Goal: Find specific page/section: Find specific page/section

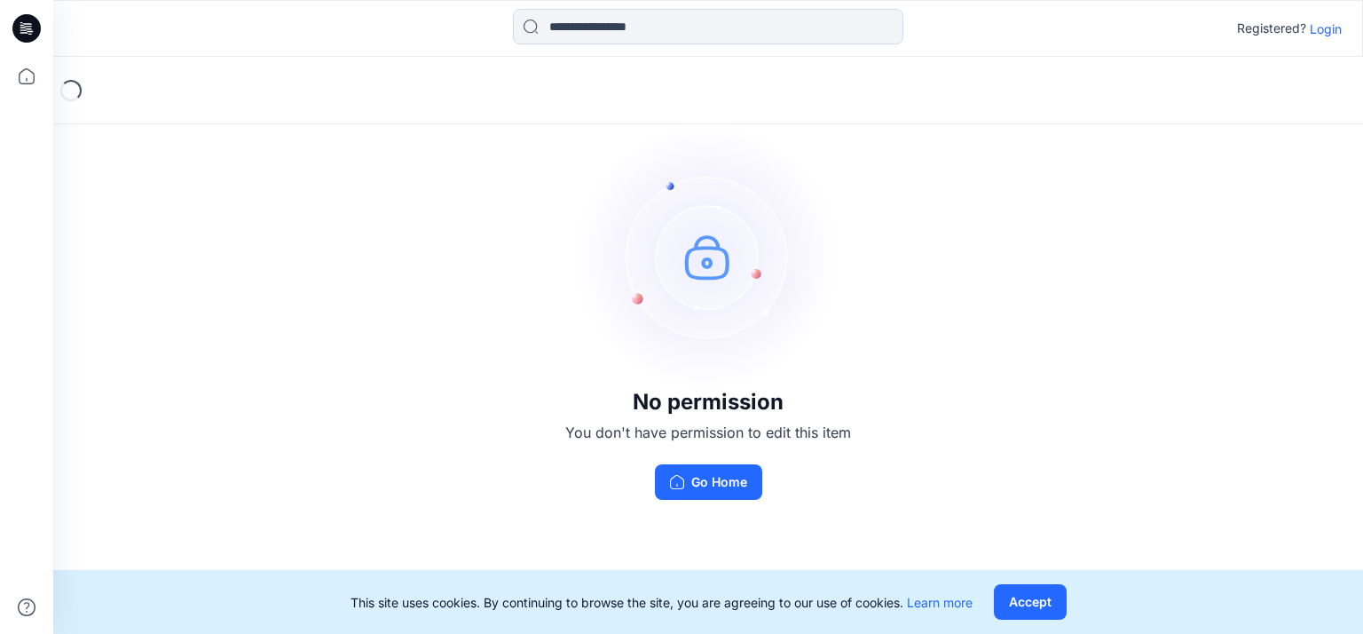
click at [1326, 28] on p "Login" at bounding box center [1326, 29] width 32 height 19
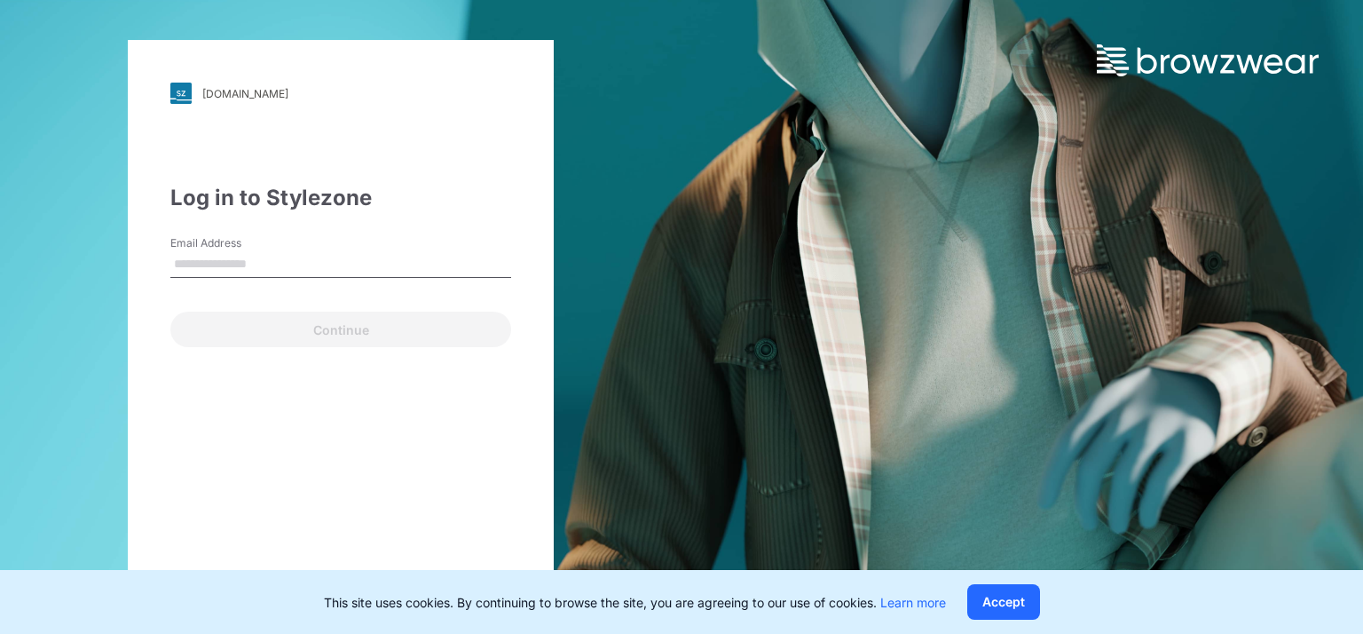
type input "**********"
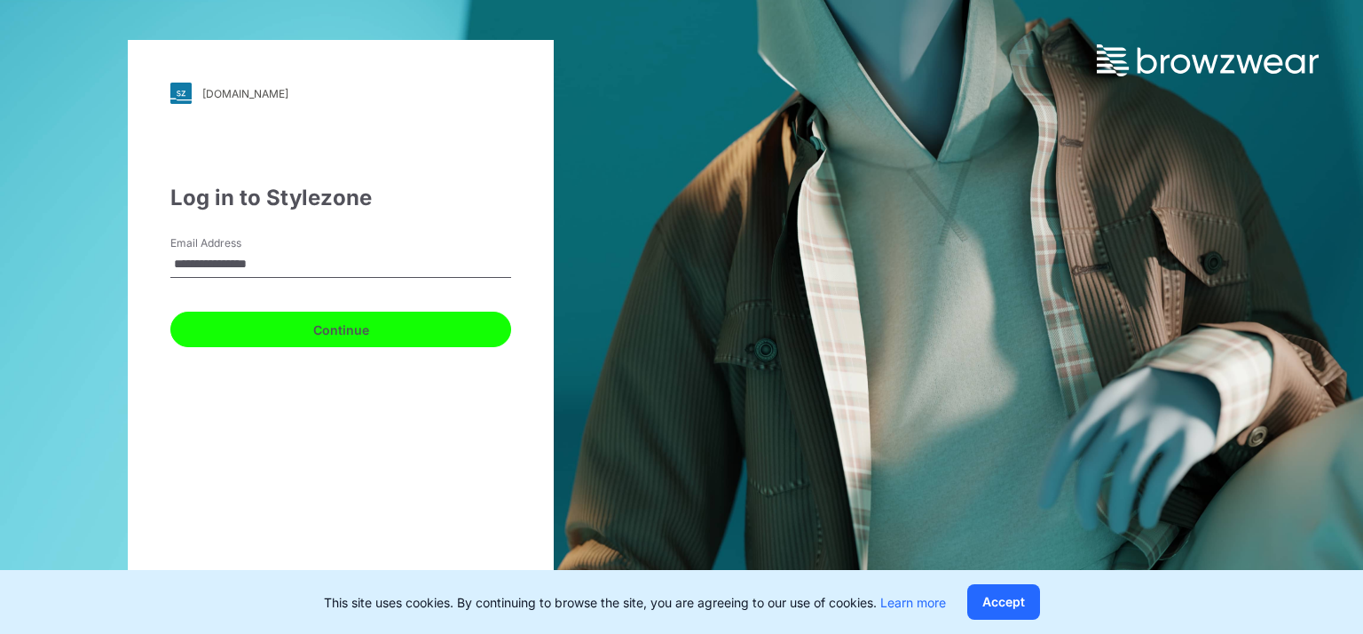
click at [337, 325] on button "Continue" at bounding box center [340, 330] width 341 height 36
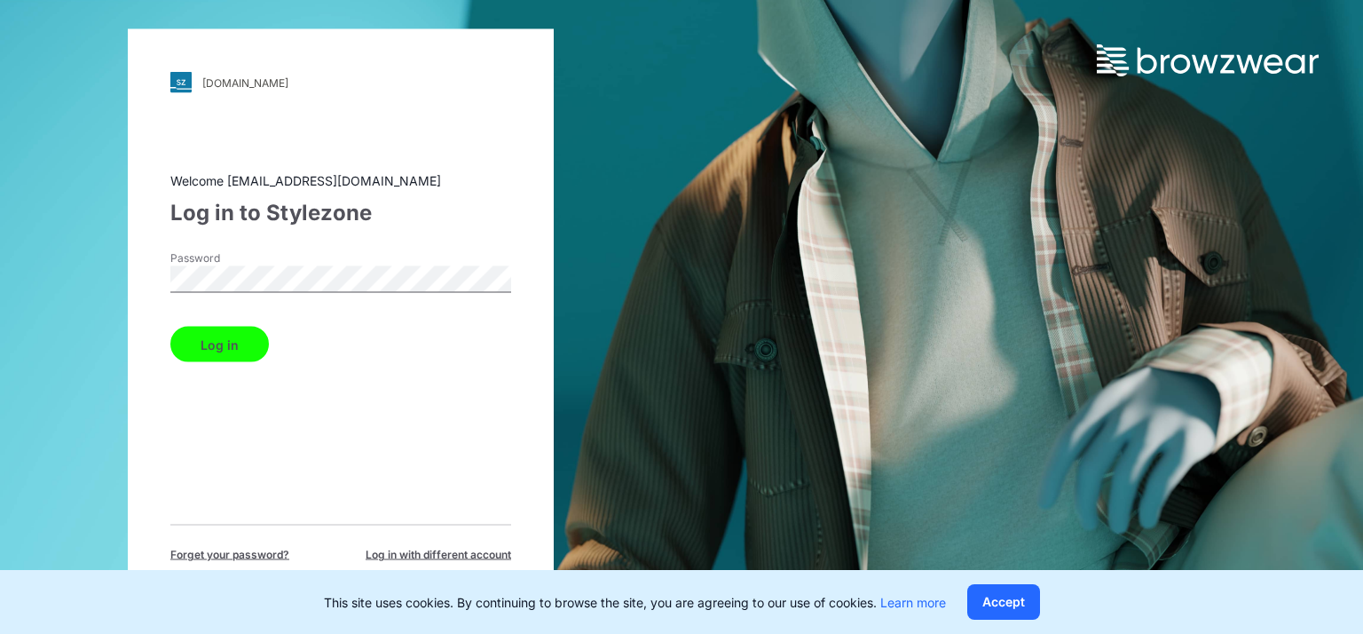
click at [170, 327] on button "Log in" at bounding box center [219, 345] width 99 height 36
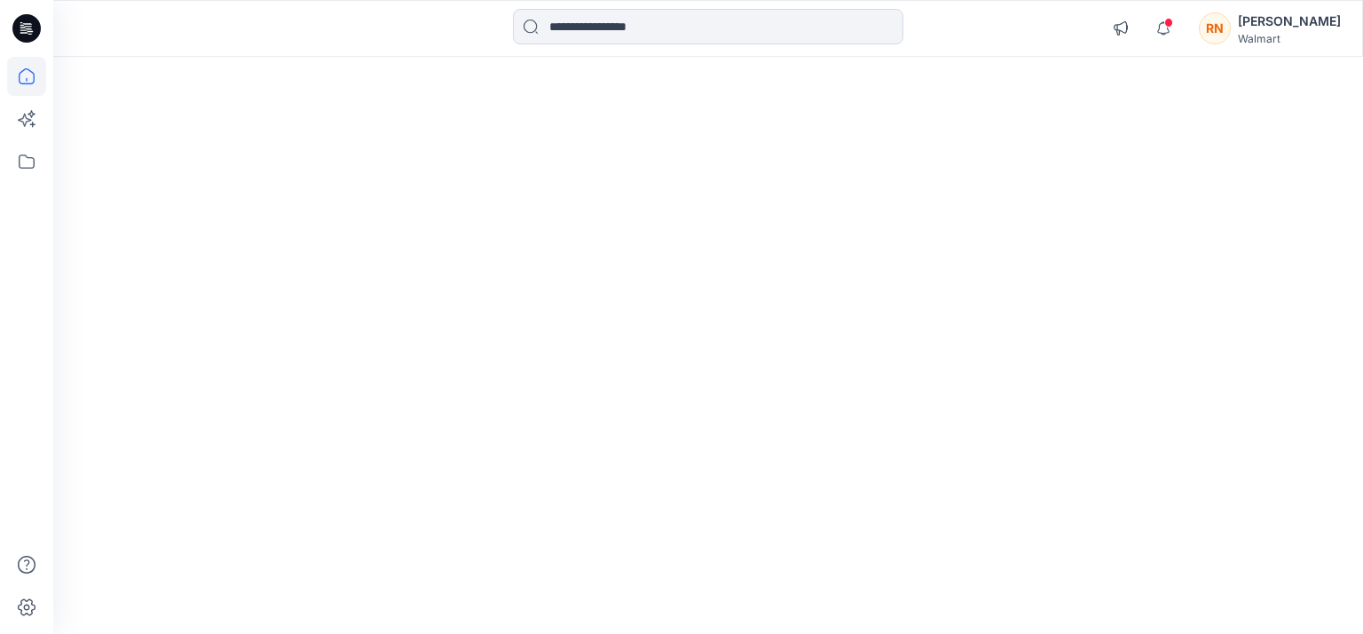
click at [980, 605] on div at bounding box center [708, 345] width 1310 height 577
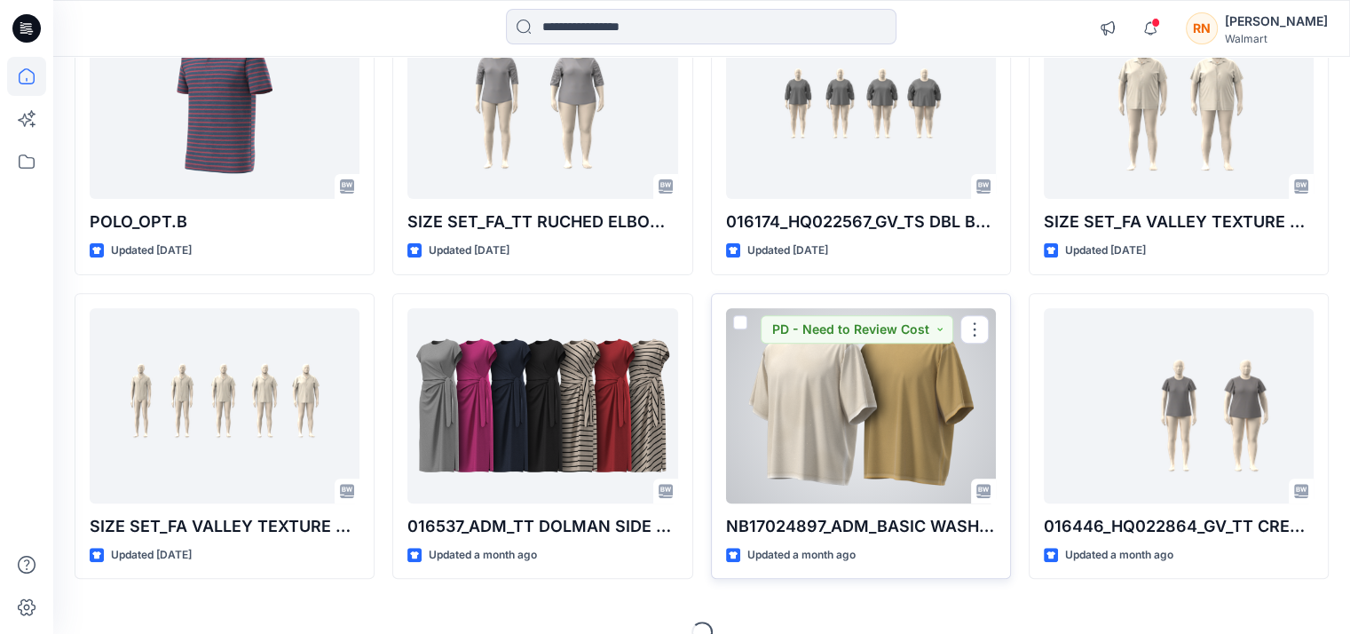
scroll to position [594, 0]
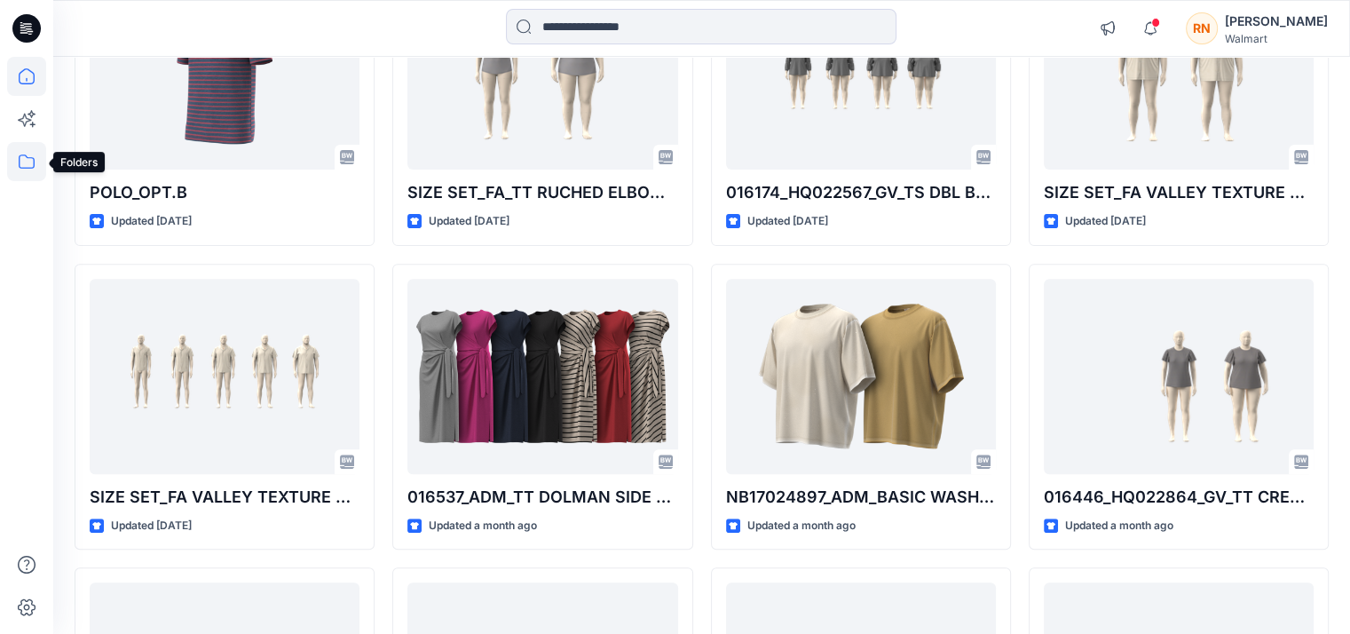
click at [31, 159] on icon at bounding box center [26, 161] width 39 height 39
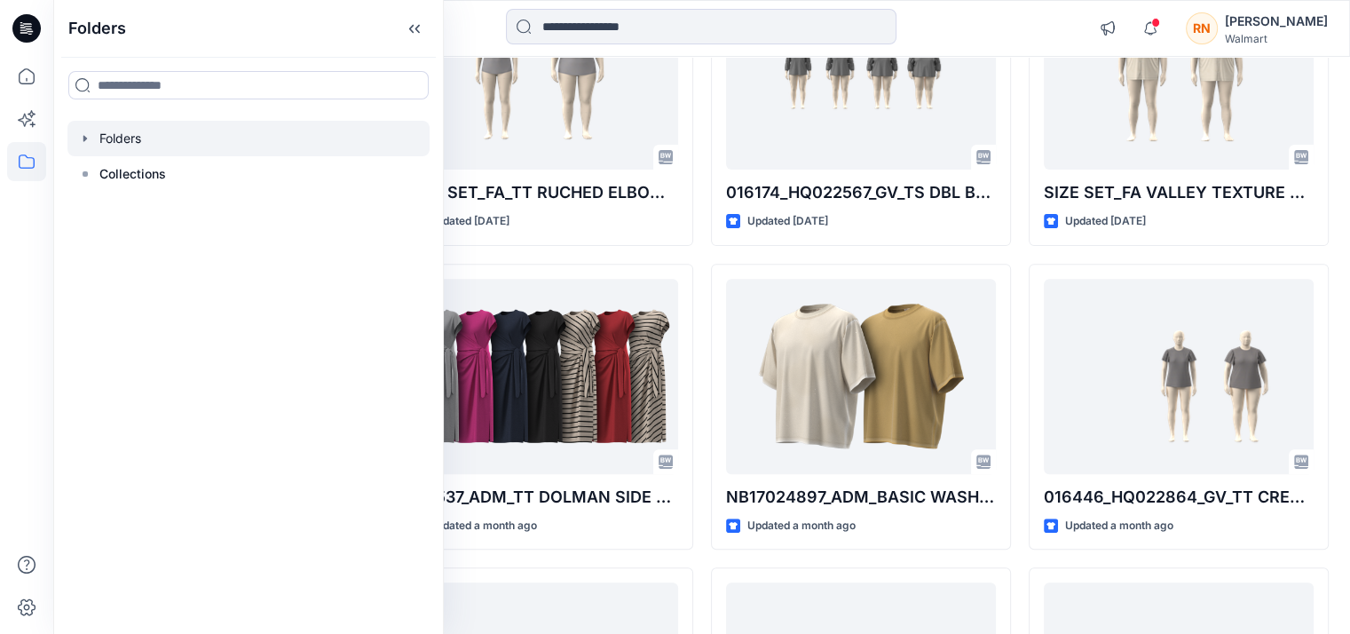
click at [148, 128] on div at bounding box center [248, 139] width 362 height 36
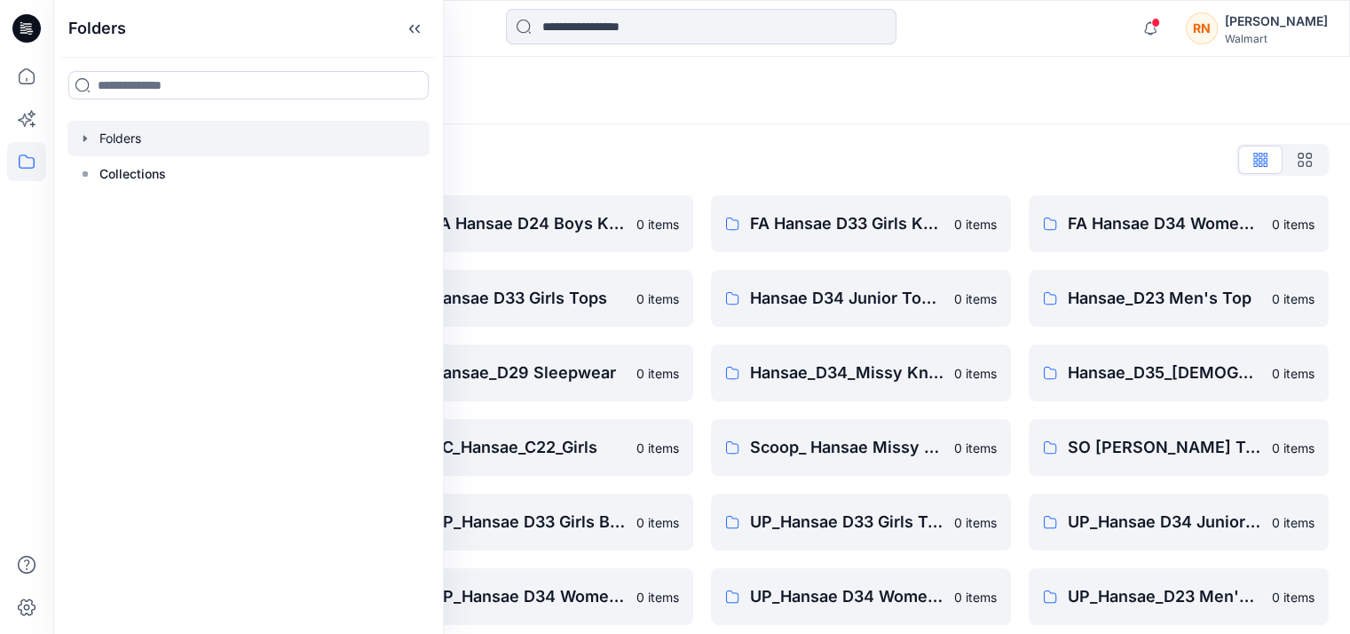
click at [706, 136] on div "Folders List FA Hansae D23 Mens Knits 0 items Hansae D33 Girls Bottoms 0 items …" at bounding box center [701, 422] width 1297 height 596
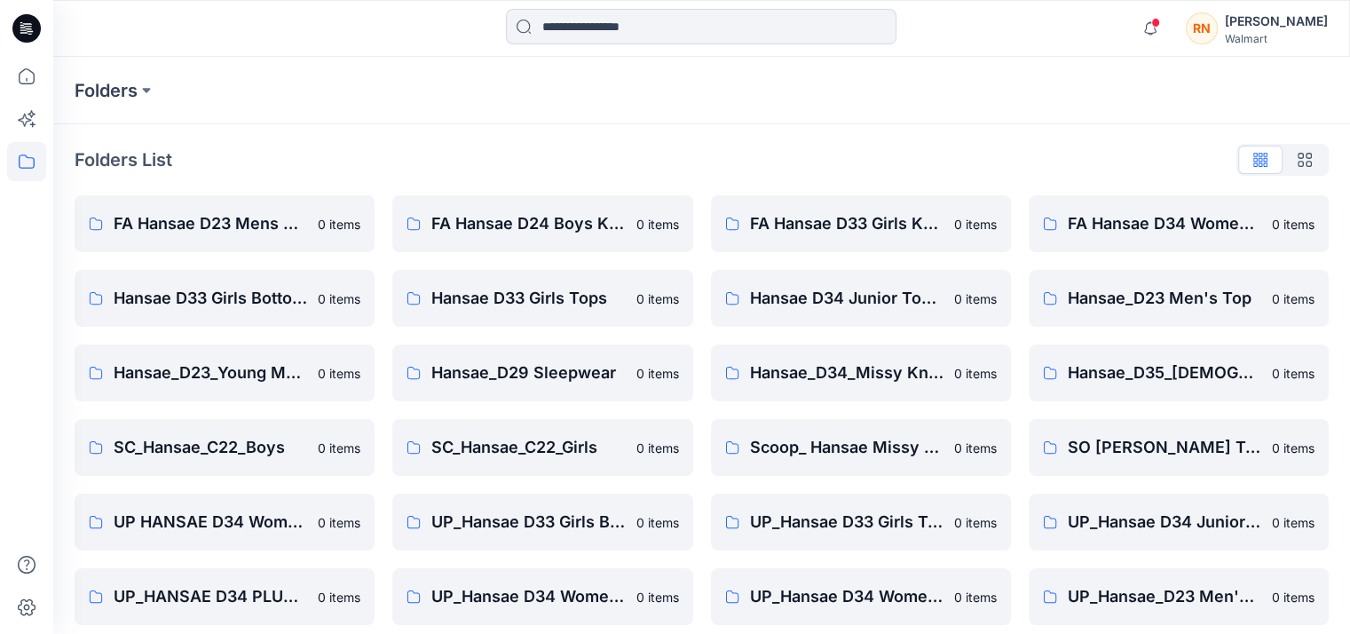
scroll to position [87, 0]
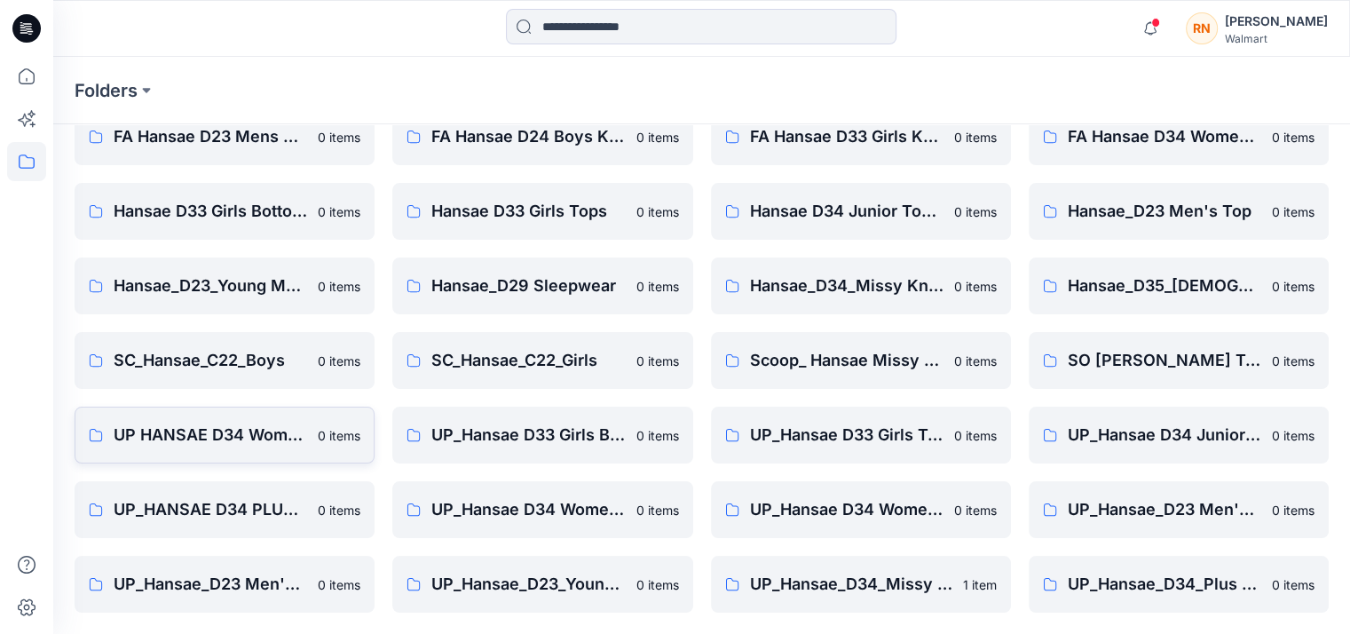
click at [271, 449] on link "UP HANSAE D34 Womens Plus 0 items" at bounding box center [225, 435] width 300 height 57
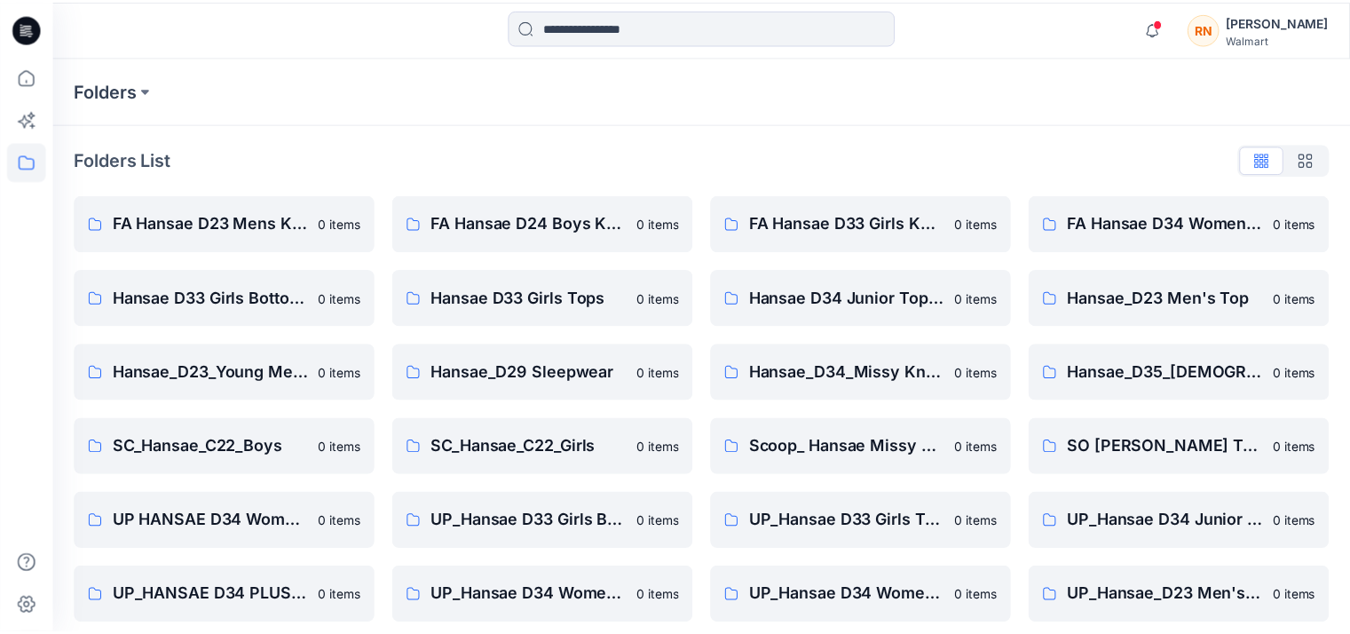
scroll to position [87, 0]
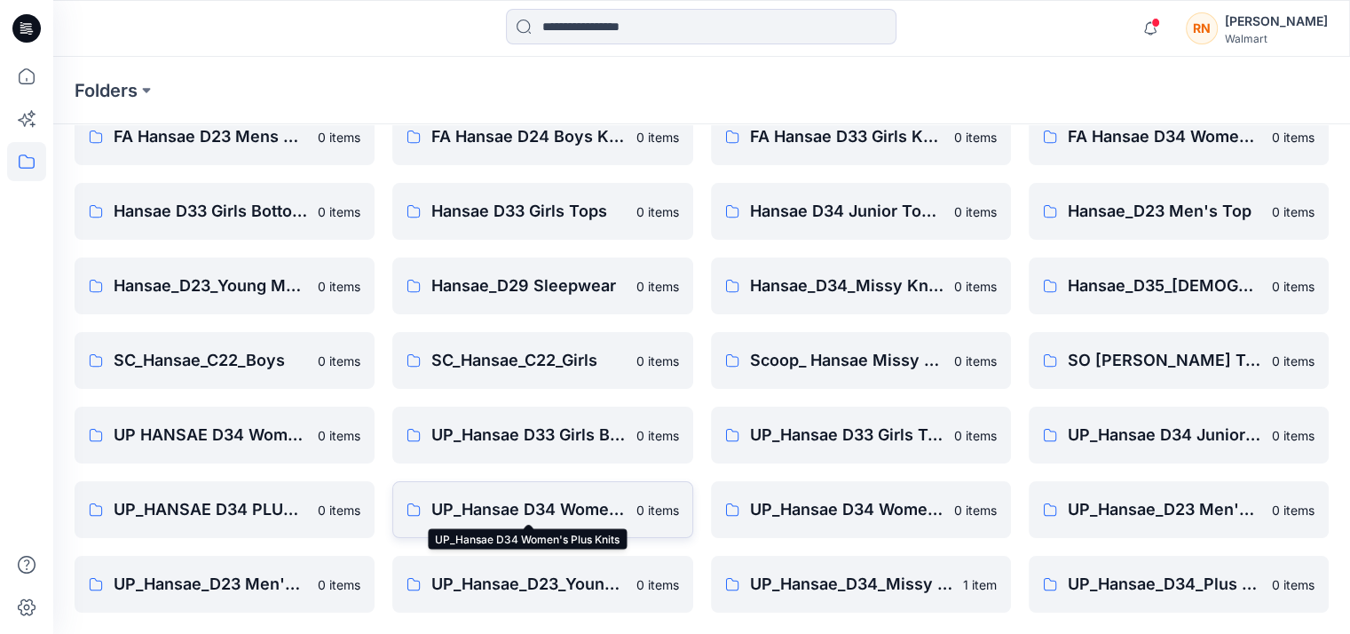
click at [592, 514] on p "UP_Hansae D34 Women's Plus Knits" at bounding box center [527, 509] width 193 height 25
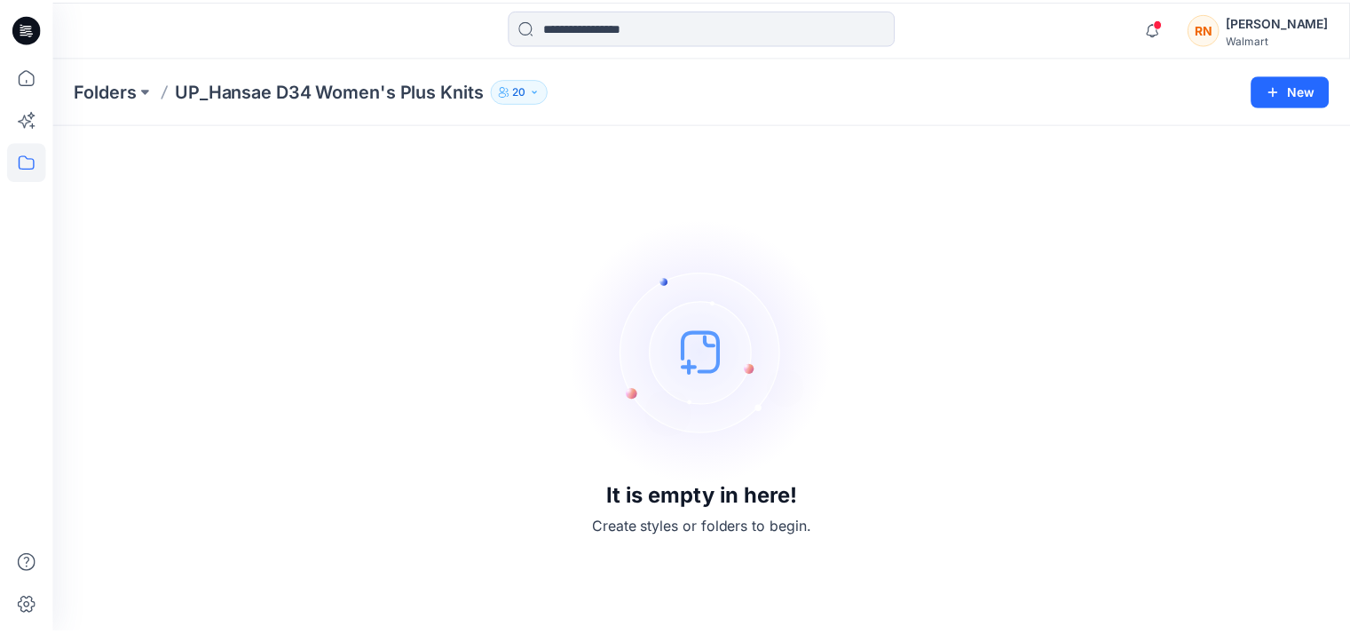
scroll to position [87, 0]
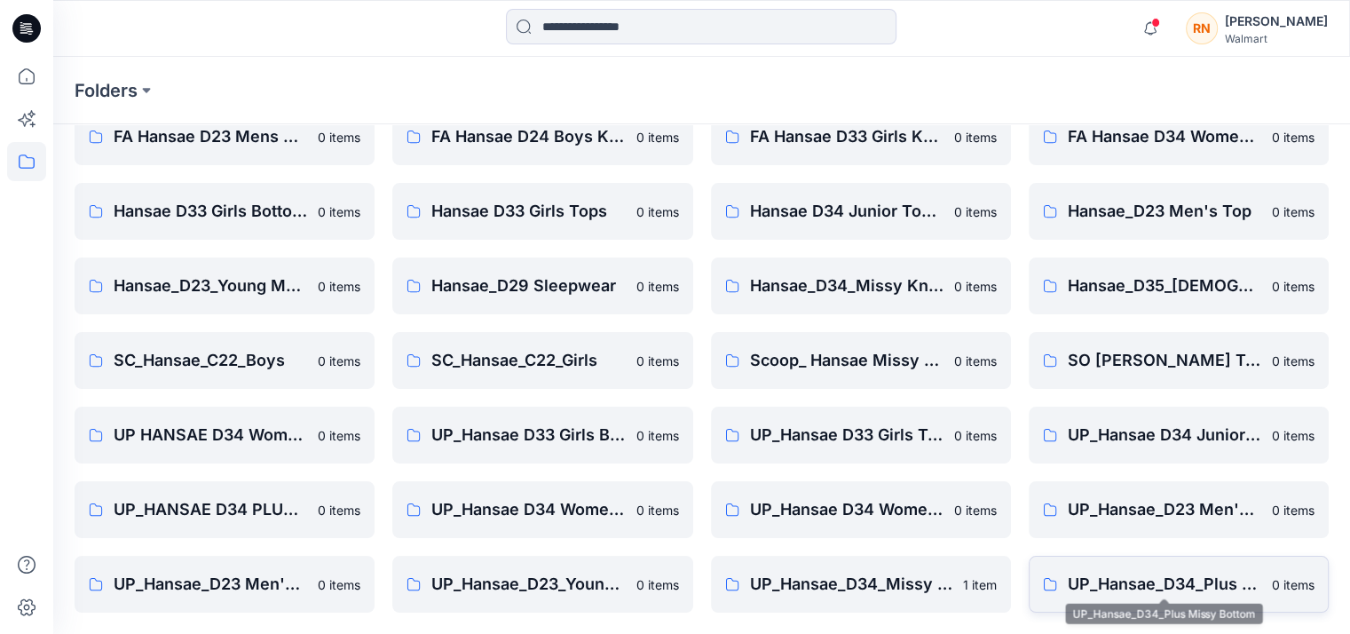
click at [1234, 585] on p "UP_Hansae_D34_Plus Missy Bottom" at bounding box center [1164, 584] width 193 height 25
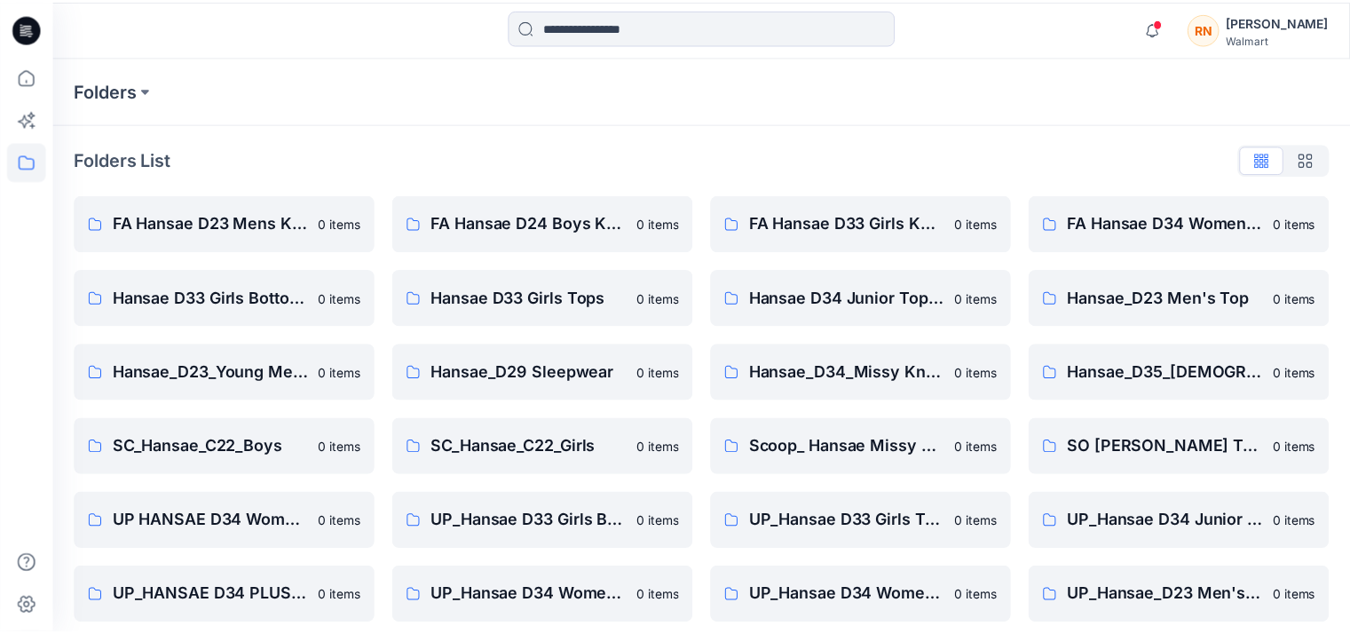
scroll to position [87, 0]
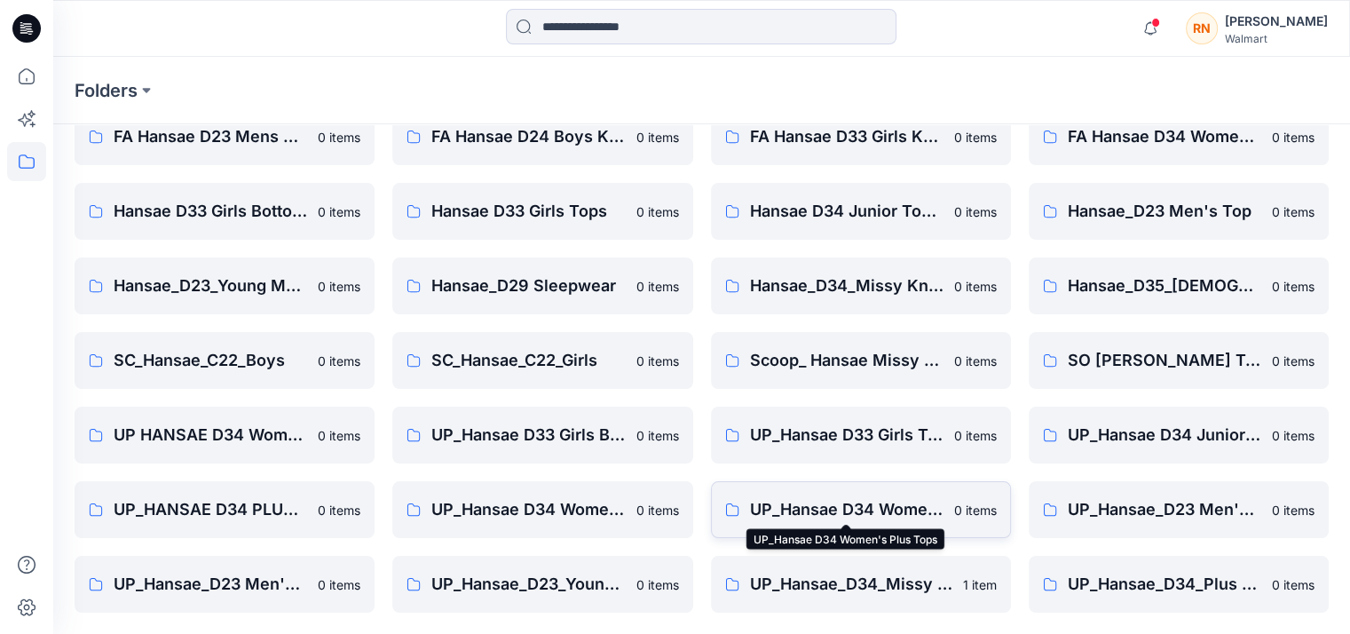
click at [923, 500] on p "UP_Hansae D34 Women's Plus Tops" at bounding box center [846, 509] width 193 height 25
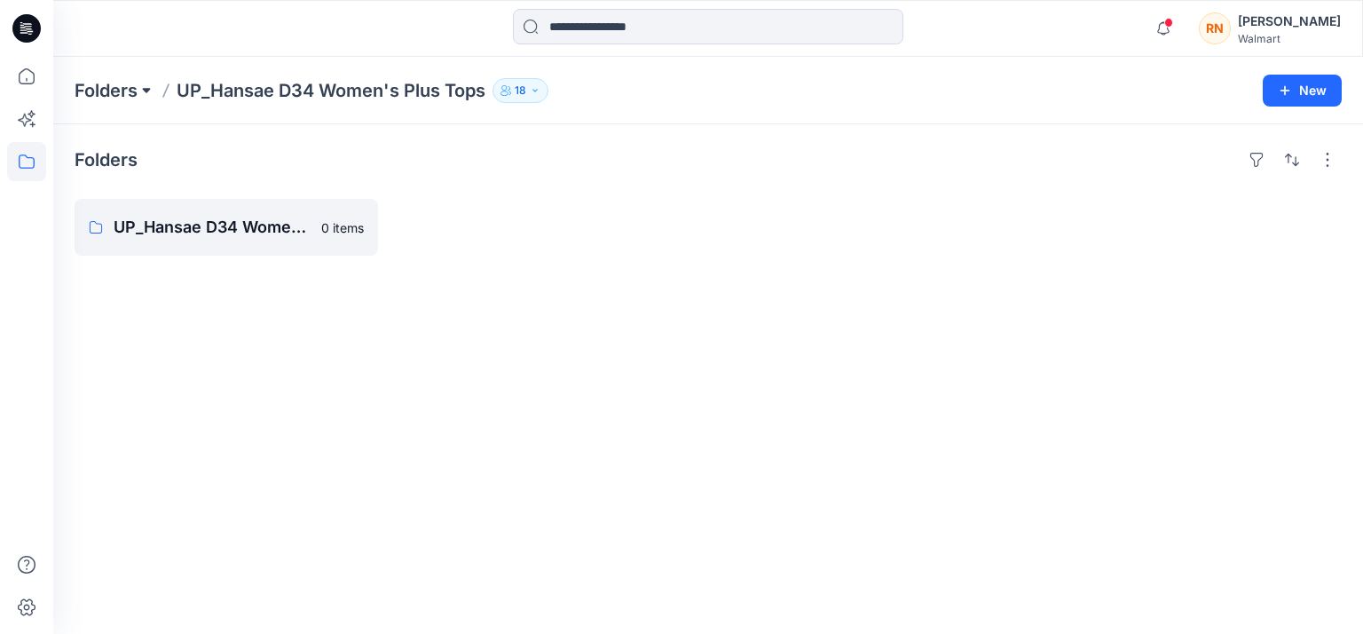
click at [142, 84] on button at bounding box center [147, 90] width 18 height 25
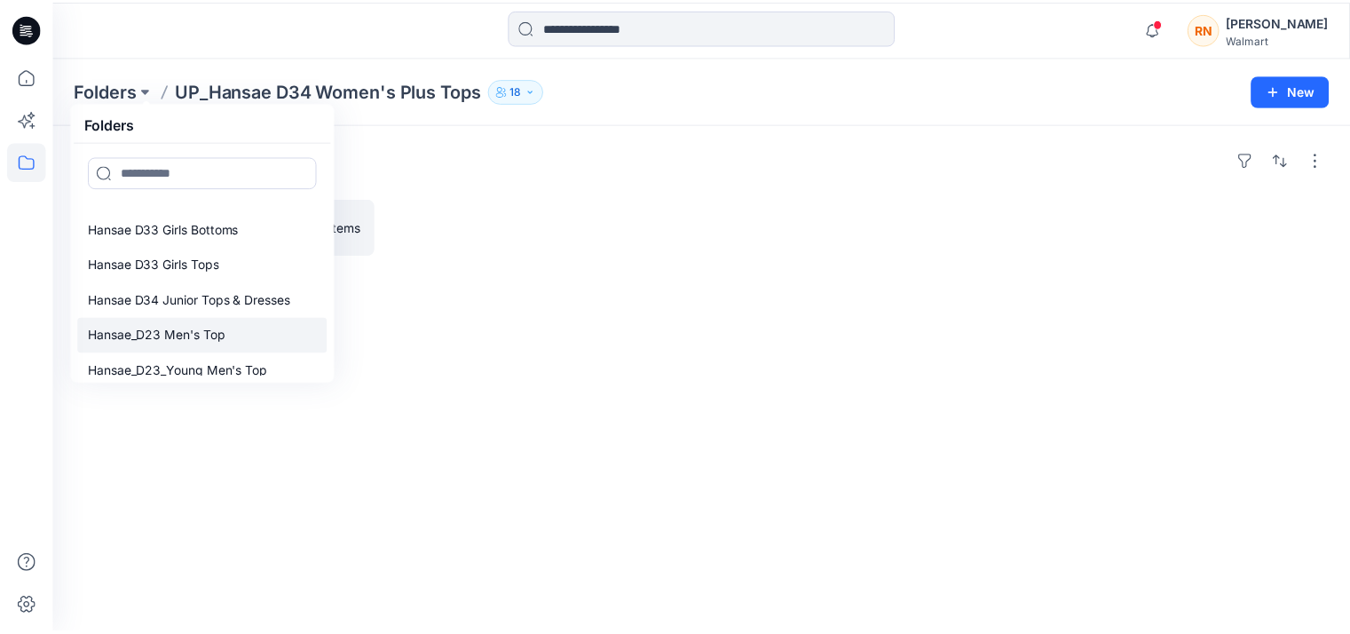
scroll to position [307, 0]
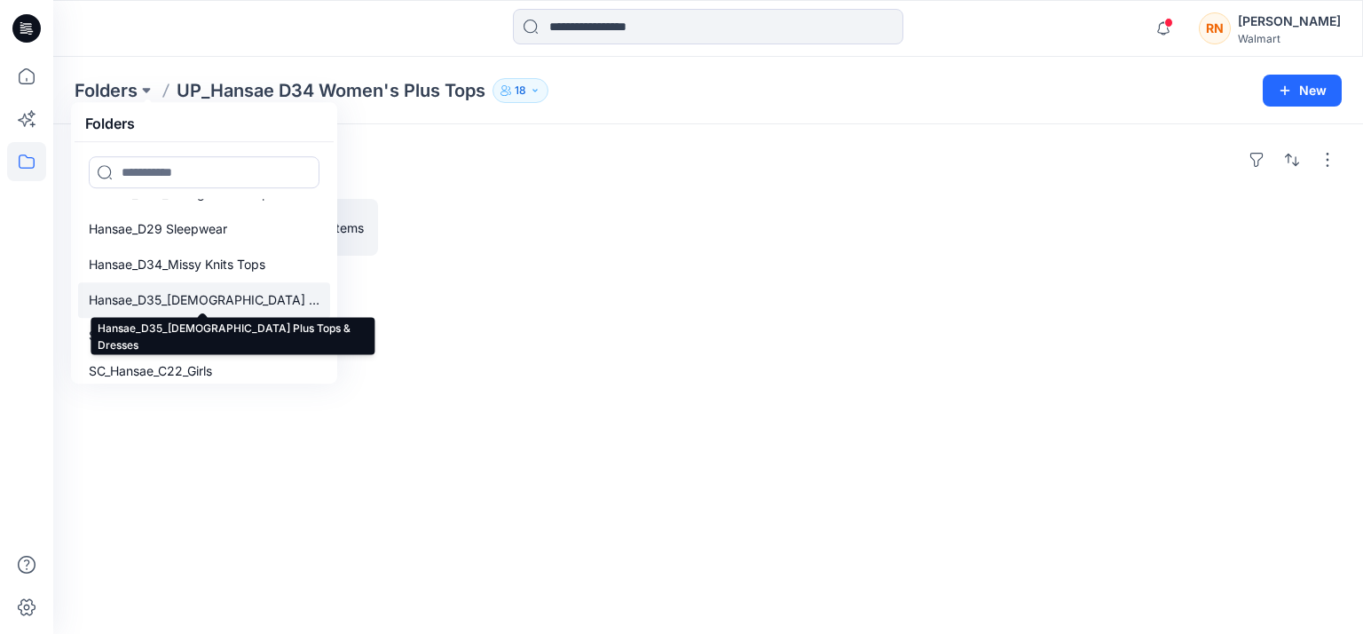
click at [257, 304] on p "Hansae_D35_[DEMOGRAPHIC_DATA] Plus Tops & Dresses" at bounding box center [204, 299] width 231 height 21
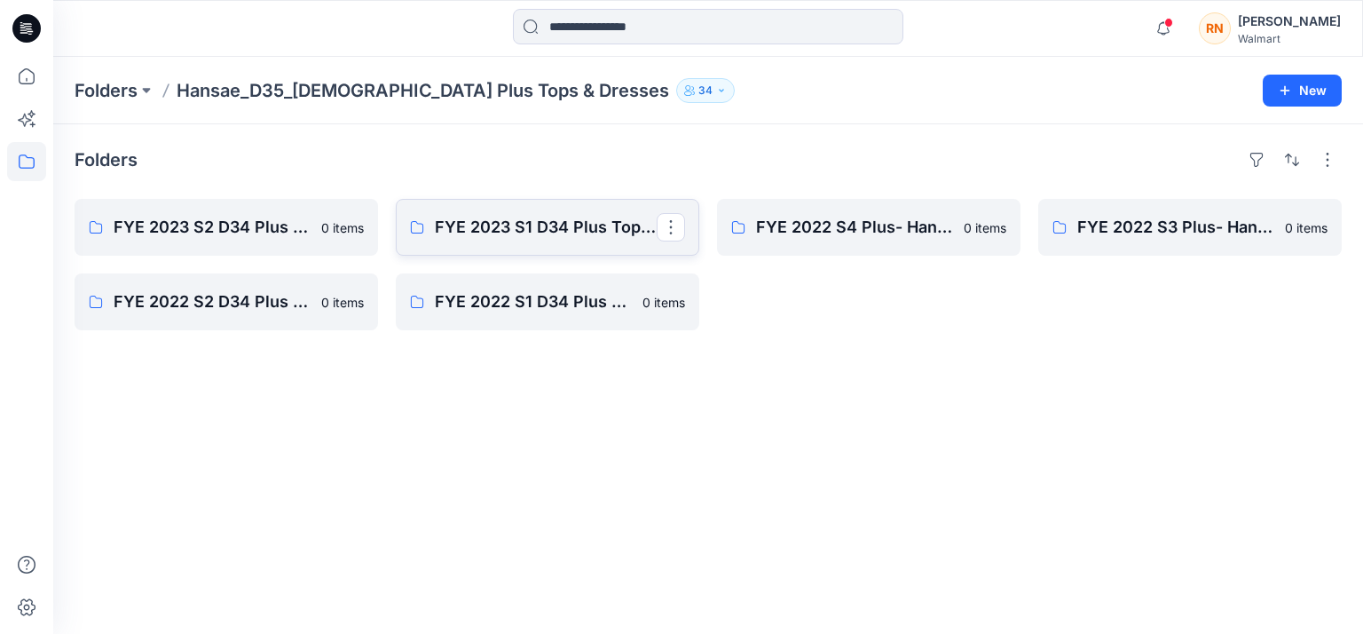
click at [603, 213] on link "FYE 2023 S1 D34 Plus Tops Hansae" at bounding box center [548, 227] width 304 height 57
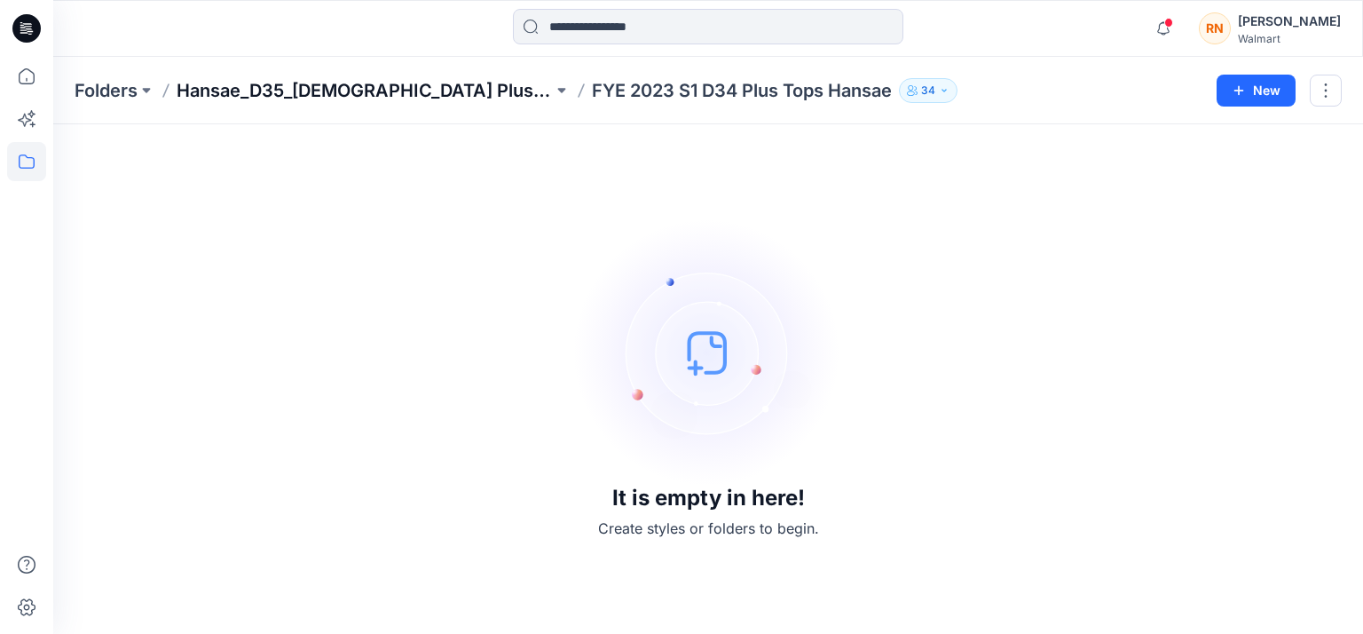
click at [481, 88] on p "Hansae_D35_[DEMOGRAPHIC_DATA] Plus Tops & Dresses" at bounding box center [365, 90] width 376 height 25
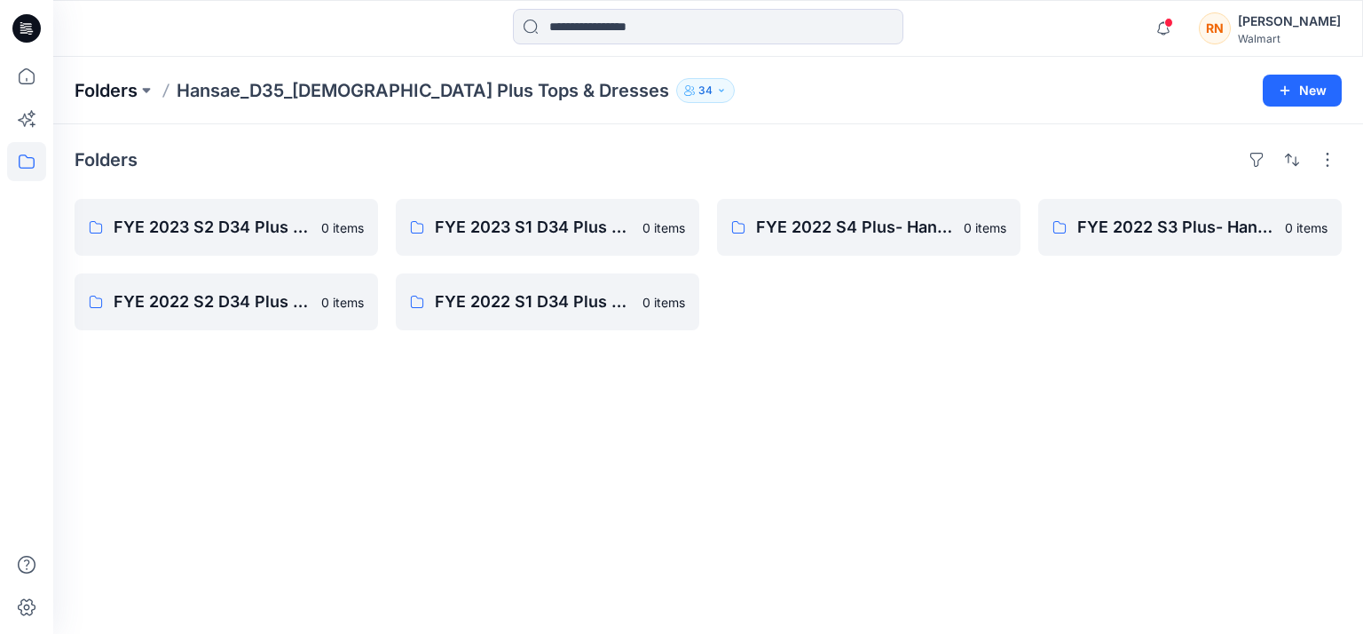
click at [125, 88] on p "Folders" at bounding box center [106, 90] width 63 height 25
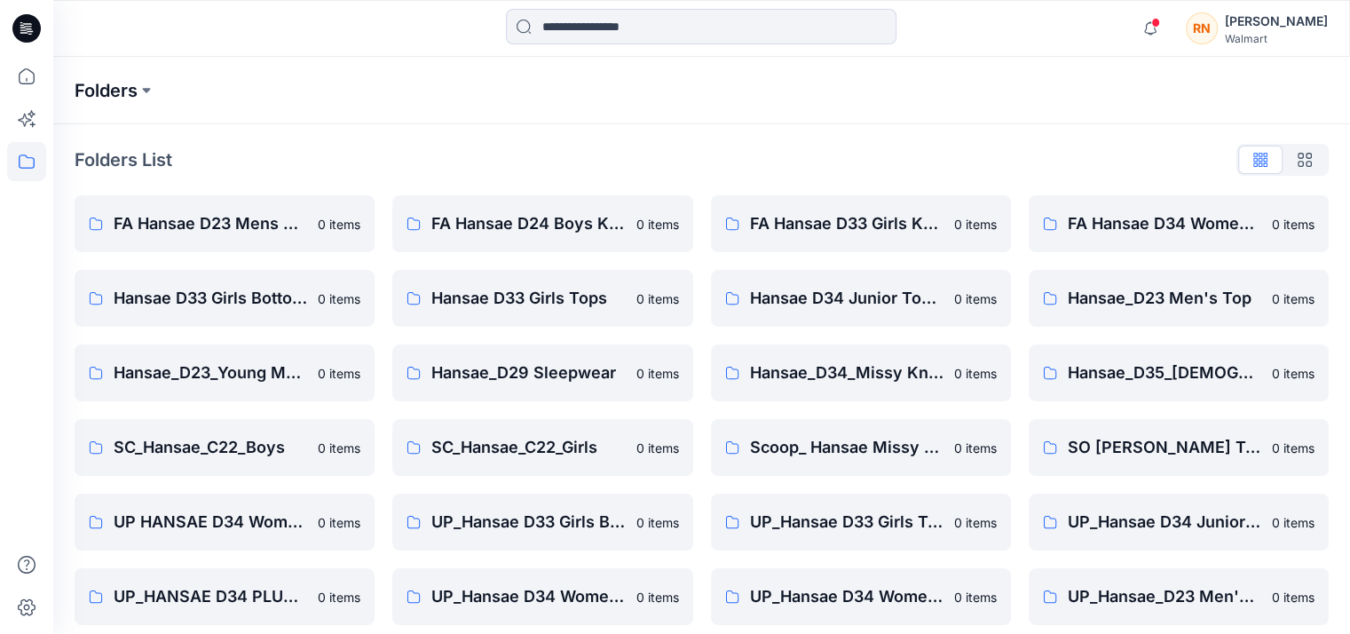
click at [135, 85] on p "Folders" at bounding box center [106, 90] width 63 height 25
click at [38, 161] on icon at bounding box center [26, 161] width 39 height 39
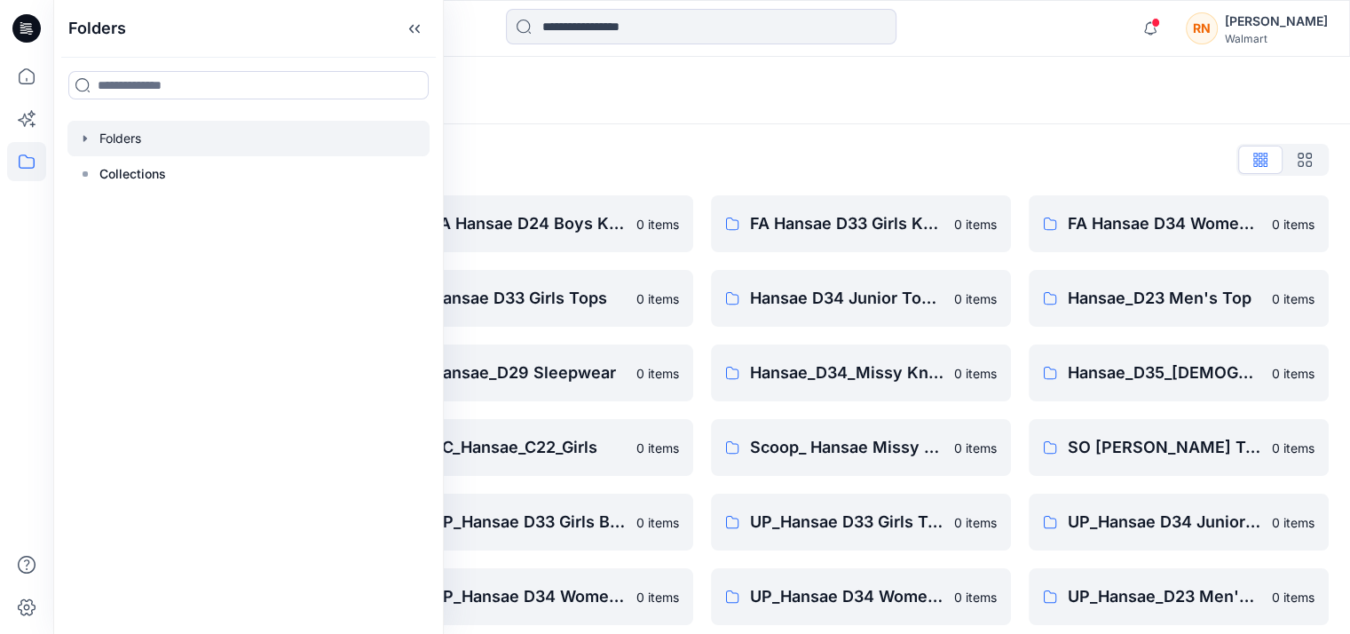
click at [549, 99] on div "Folders" at bounding box center [633, 90] width 1116 height 25
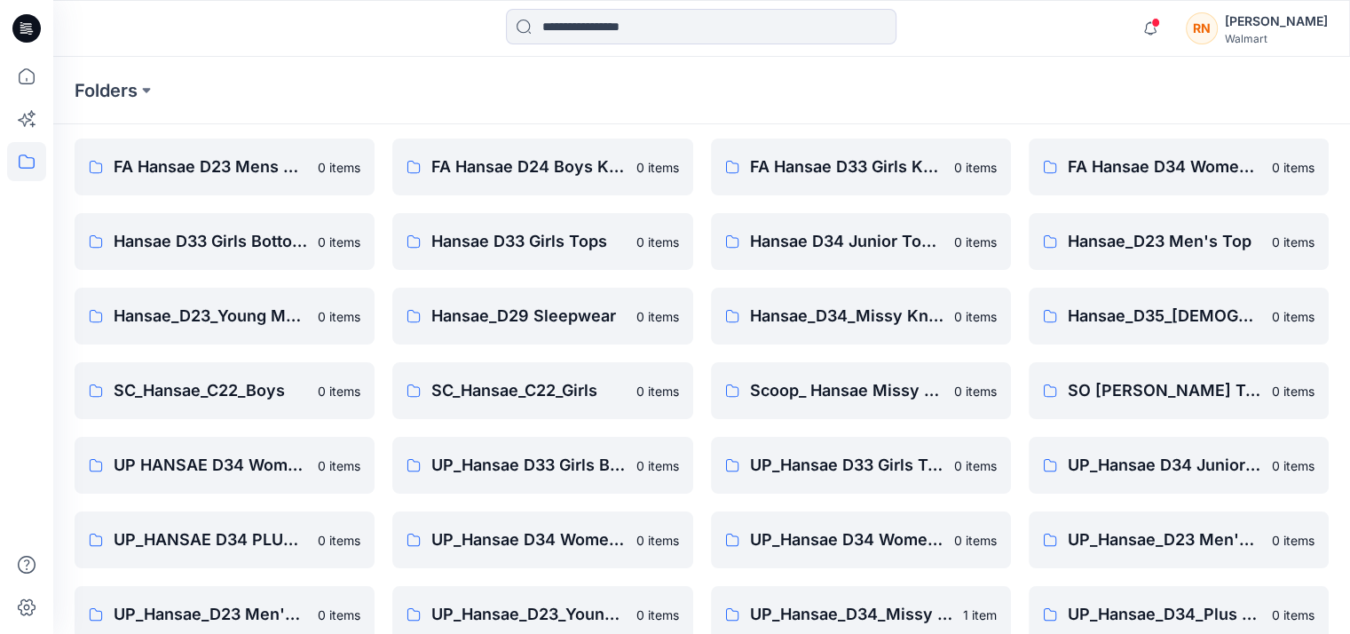
scroll to position [87, 0]
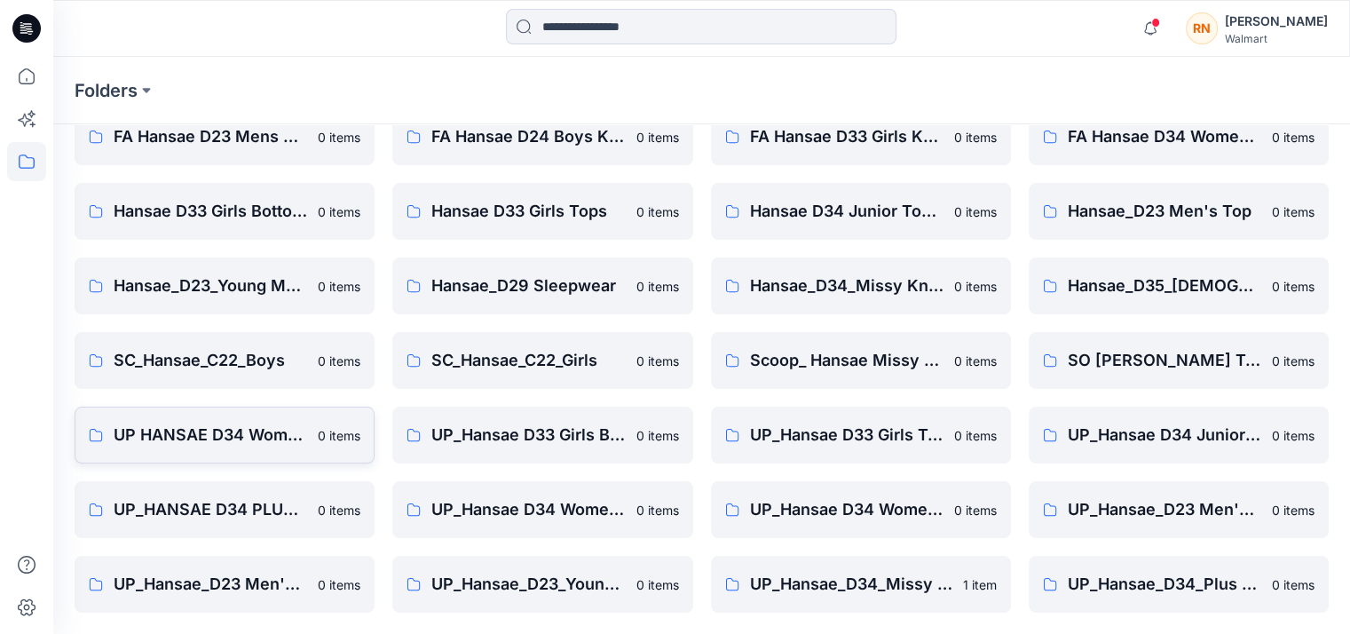
click at [281, 442] on p "UP HANSAE D34 Womens Plus" at bounding box center [210, 434] width 193 height 25
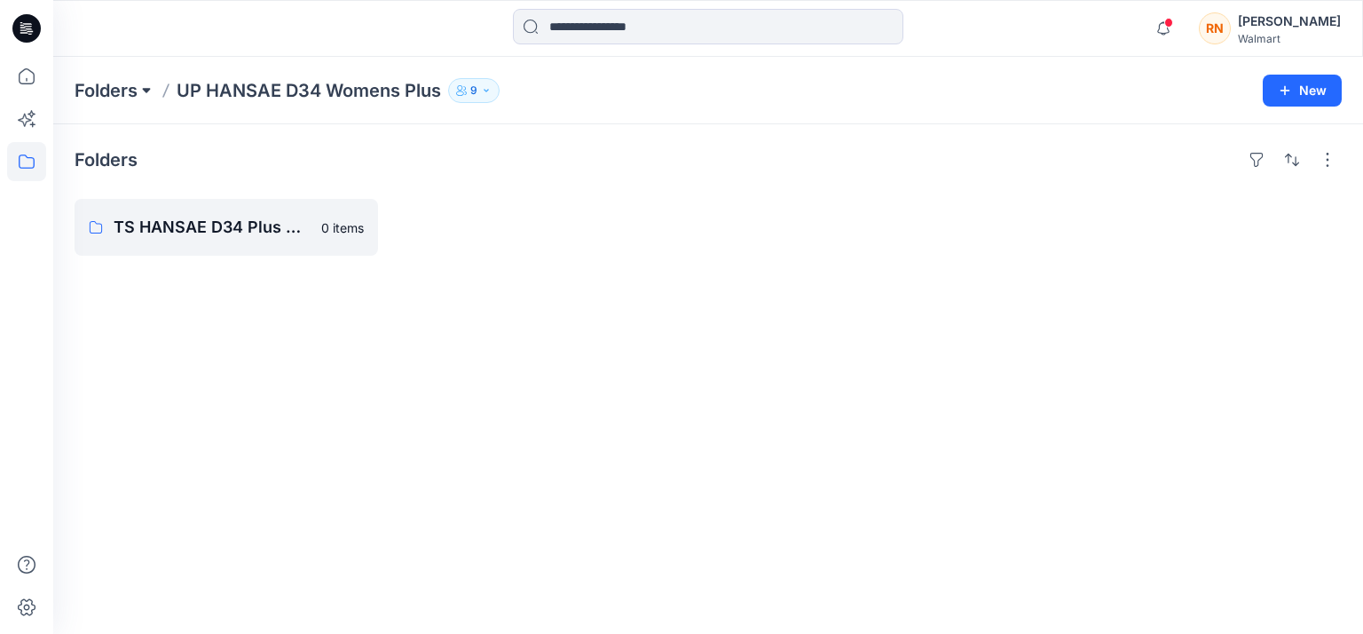
click at [146, 91] on button at bounding box center [147, 90] width 18 height 25
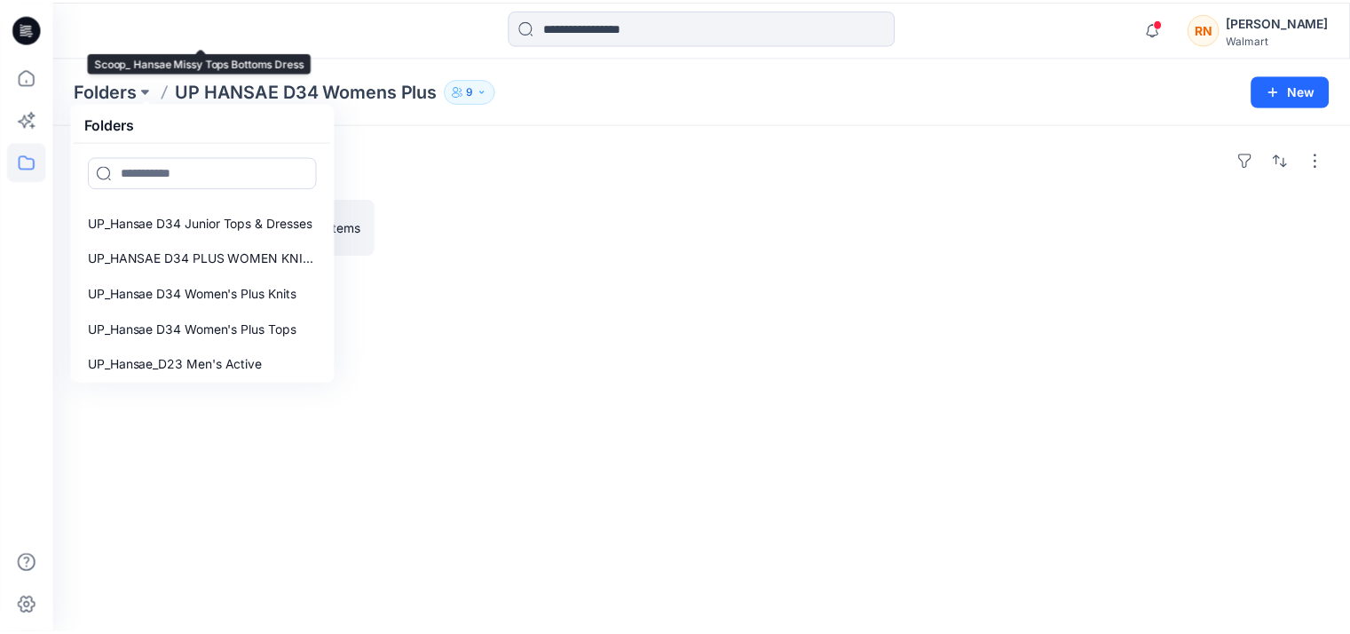
scroll to position [679, 0]
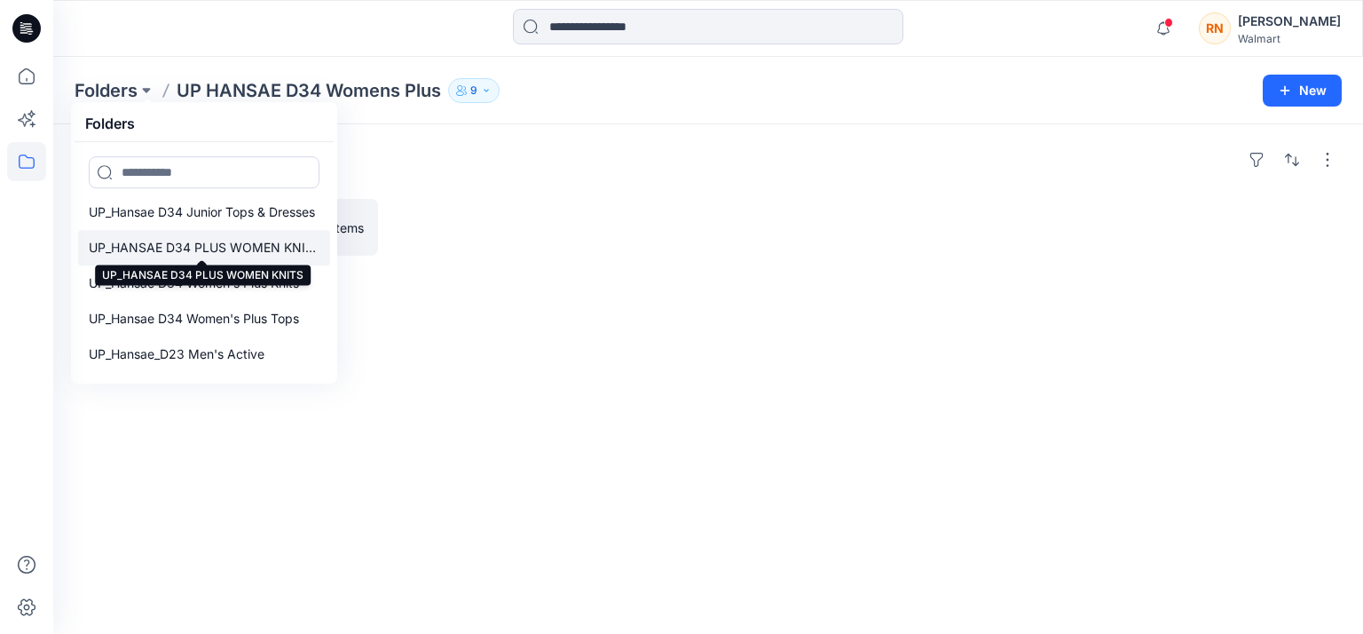
click at [241, 248] on p "UP_HANSAE D34 PLUS WOMEN KNITS" at bounding box center [204, 247] width 231 height 21
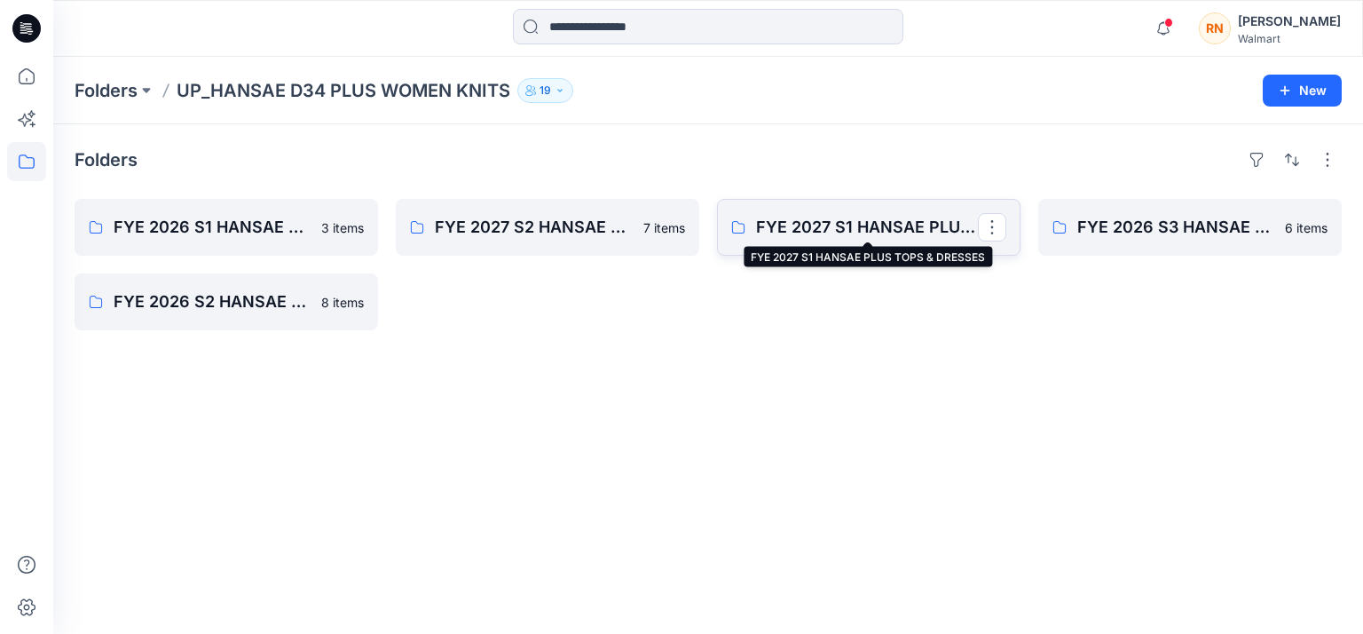
click at [819, 229] on p "FYE 2027 S1 HANSAE PLUS TOPS & DRESSES" at bounding box center [867, 227] width 222 height 25
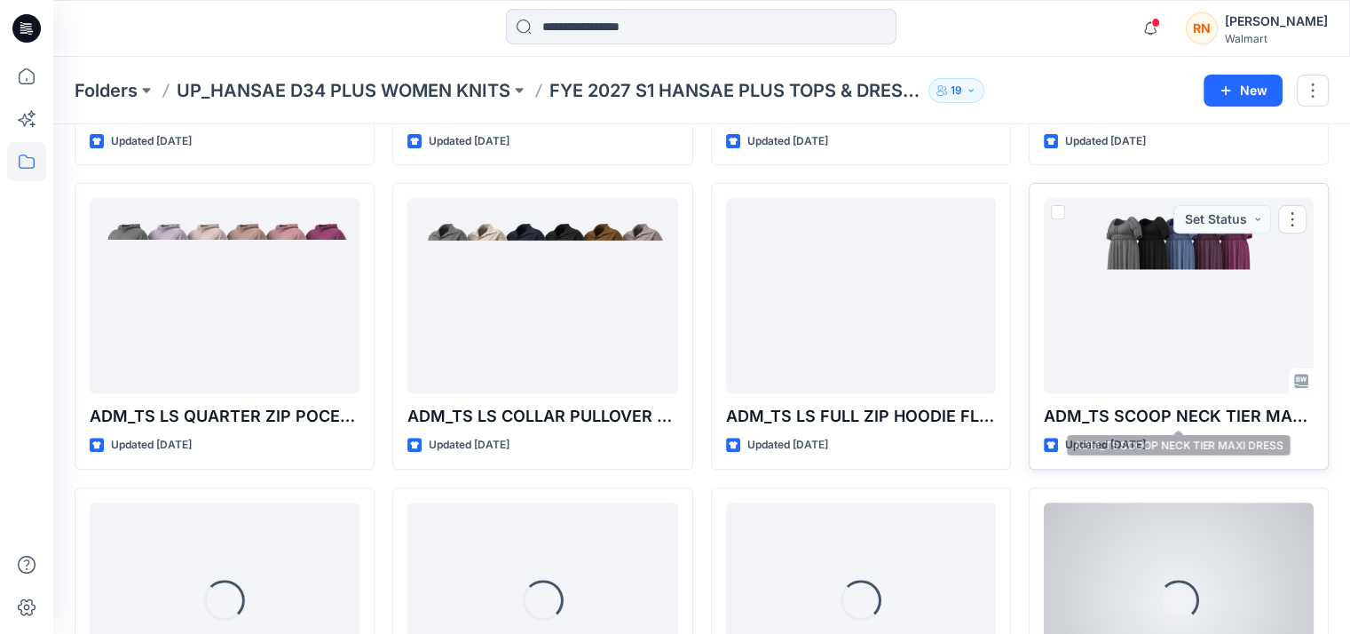
scroll to position [809, 0]
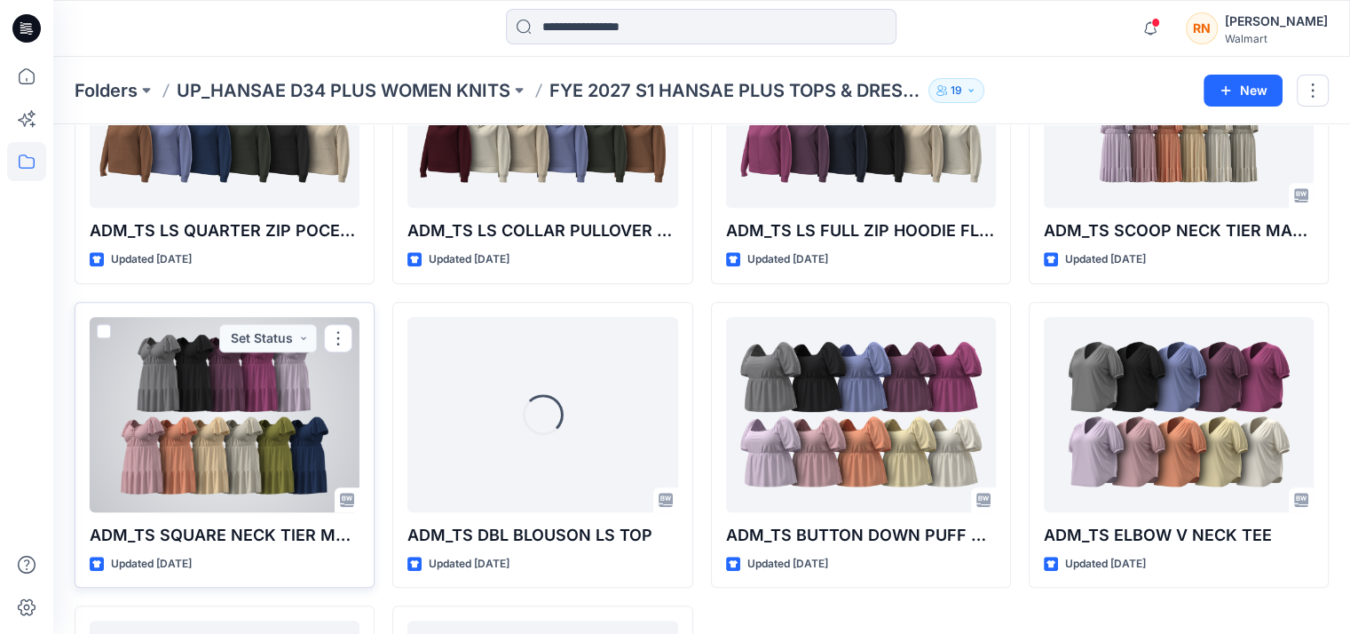
click at [180, 460] on div at bounding box center [225, 414] width 270 height 195
